Goal: Task Accomplishment & Management: Use online tool/utility

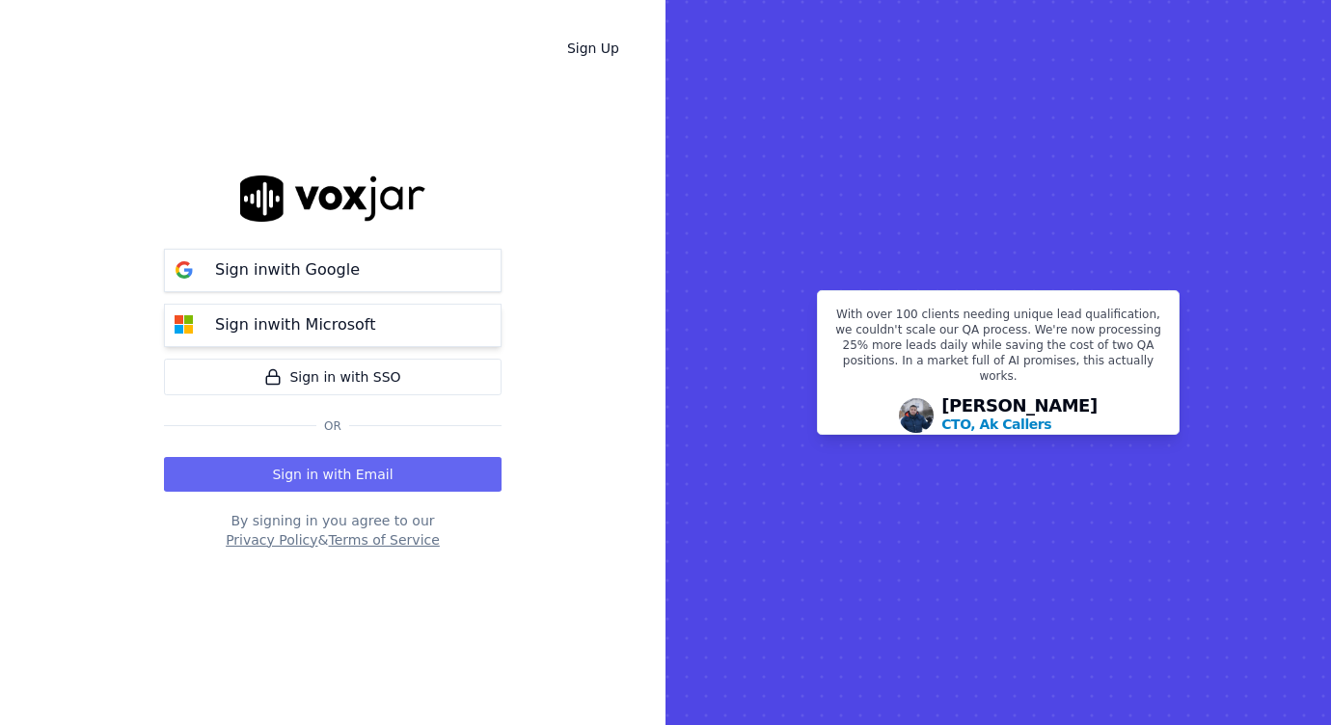
click at [339, 341] on button "Sign in with Microsoft" at bounding box center [333, 325] width 338 height 43
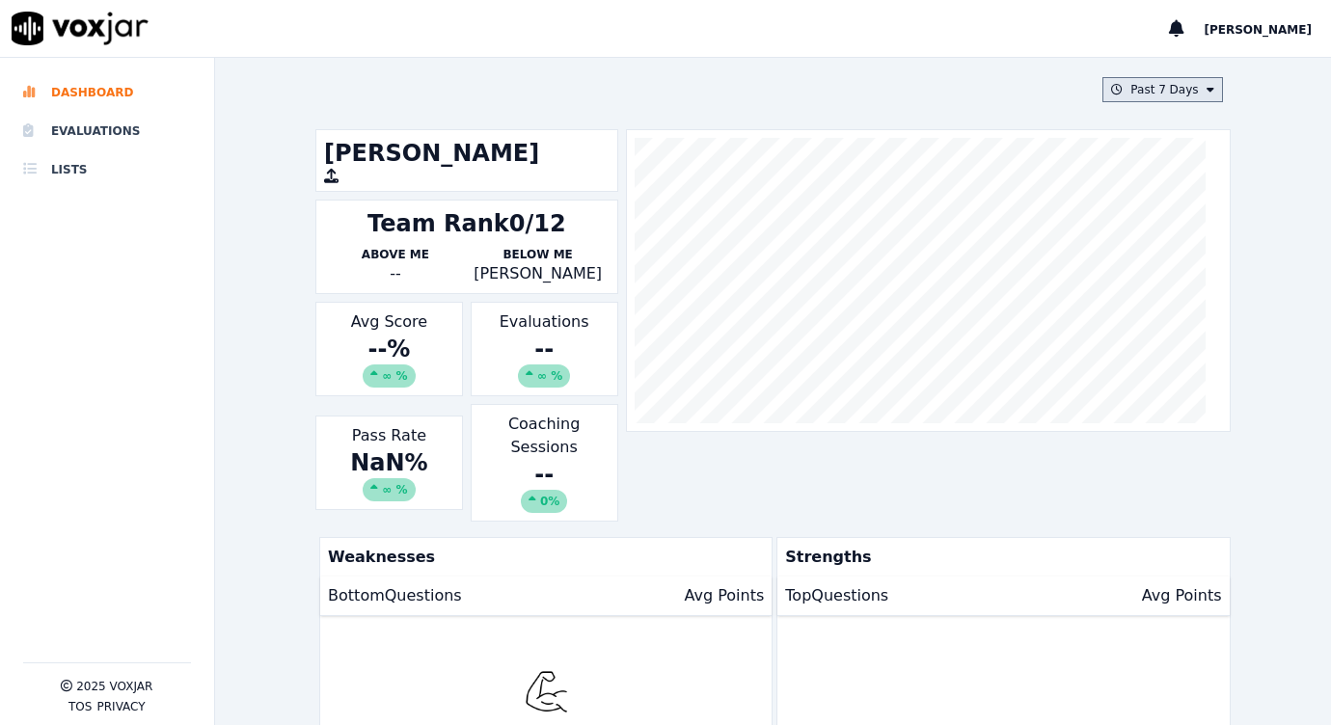
click at [1165, 84] on button "Past 7 Days" at bounding box center [1163, 89] width 120 height 25
click at [1139, 246] on div "This Month" at bounding box center [1166, 240] width 64 height 15
click at [1175, 327] on button "Add" at bounding box center [1194, 311] width 38 height 31
